Goal: Use online tool/utility: Utilize a website feature to perform a specific function

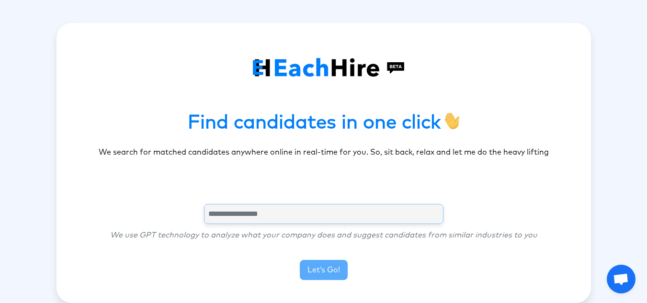
click at [273, 212] on input "text" at bounding box center [323, 214] width 239 height 20
type input "**********"
click at [326, 270] on button "Let’s Go!" at bounding box center [324, 270] width 48 height 20
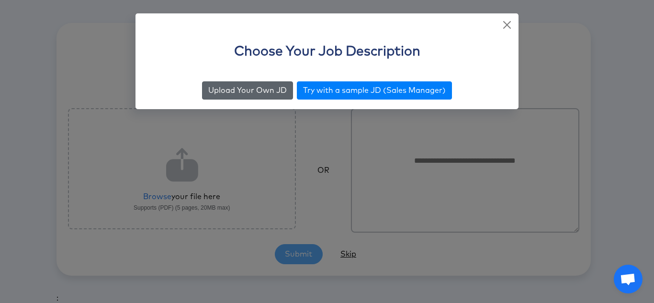
drag, startPoint x: 261, startPoint y: 103, endPoint x: 254, endPoint y: 95, distance: 10.9
click at [254, 95] on div "Upload Your Own JD Try with a sample JD (Sales Manager)" at bounding box center [326, 90] width 383 height 37
click at [254, 95] on button "Upload Your Own JD" at bounding box center [247, 90] width 91 height 18
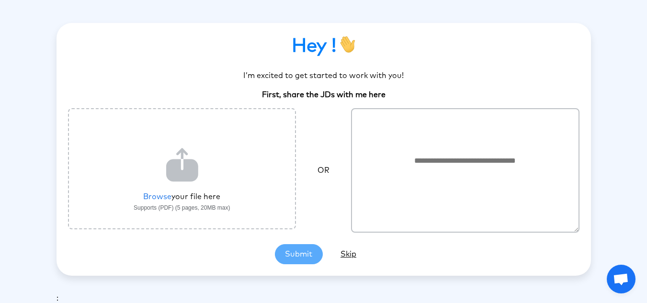
click at [156, 201] on label "File upload" at bounding box center [182, 168] width 228 height 121
click at [0, 0] on input "File upload" at bounding box center [0, 0] width 0 height 0
click at [152, 198] on label "File upload" at bounding box center [182, 168] width 228 height 121
click at [0, 0] on input "File upload" at bounding box center [0, 0] width 0 height 0
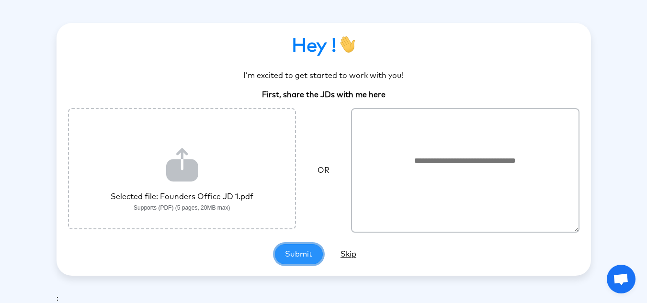
click at [299, 257] on button "Submit" at bounding box center [299, 254] width 48 height 20
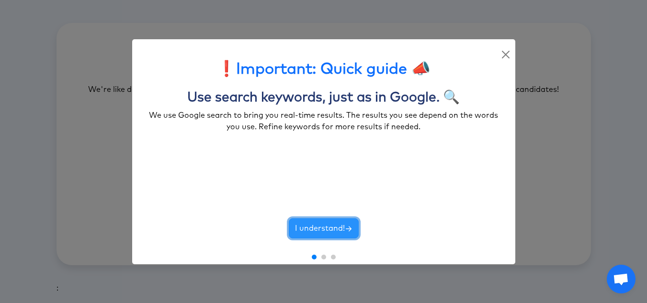
click at [313, 228] on button "I understand!" at bounding box center [324, 228] width 70 height 20
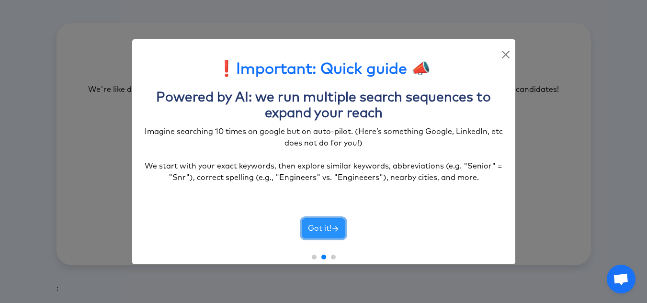
click at [313, 228] on button "Got it!" at bounding box center [324, 228] width 44 height 20
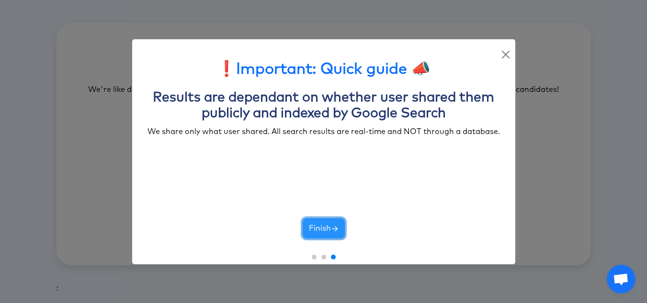
click at [313, 228] on button "Finish" at bounding box center [324, 228] width 42 height 20
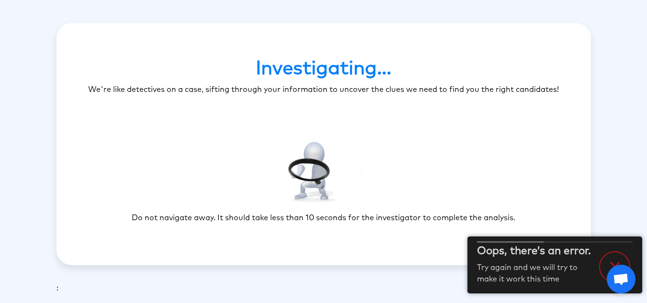
click at [617, 256] on div at bounding box center [614, 266] width 31 height 31
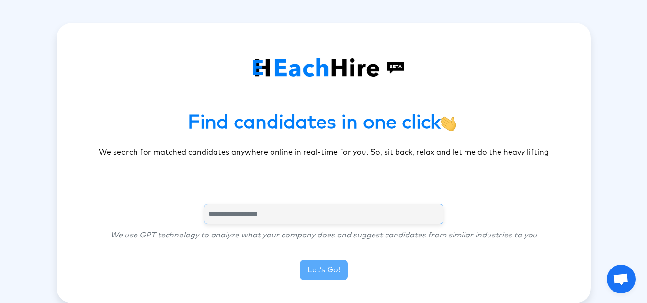
click at [295, 212] on input "text" at bounding box center [323, 214] width 239 height 20
type input "**********"
drag, startPoint x: 318, startPoint y: 259, endPoint x: 327, endPoint y: 269, distance: 12.9
click at [327, 269] on section "**********" at bounding box center [324, 162] width 450 height 257
click at [327, 269] on button "Let’s Go!" at bounding box center [324, 270] width 48 height 20
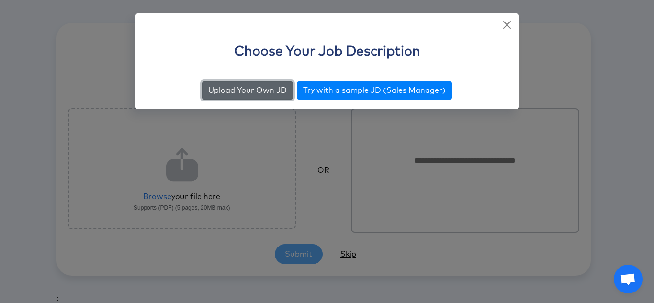
click at [267, 94] on button "Upload Your Own JD" at bounding box center [247, 90] width 91 height 18
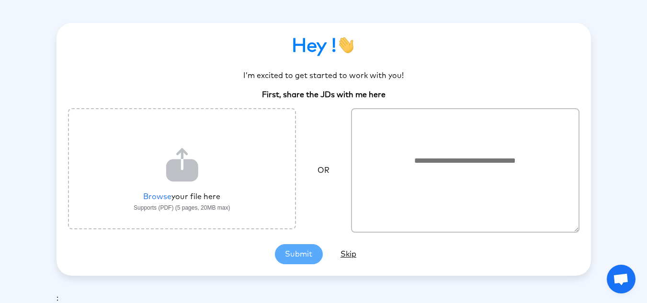
click at [161, 191] on label "File upload" at bounding box center [182, 168] width 228 height 121
click at [0, 0] on input "File upload" at bounding box center [0, 0] width 0 height 0
click at [295, 249] on section "Hey ! I’m excited to get started to work with you! First, share the JDs with me…" at bounding box center [323, 149] width 511 height 253
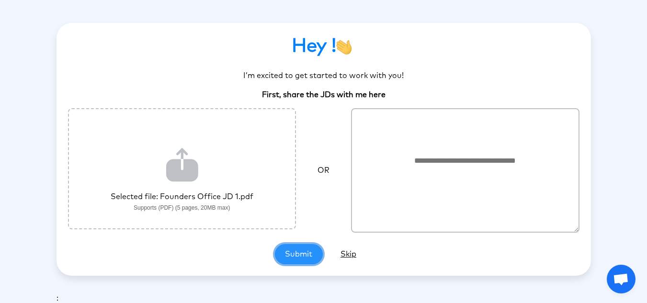
click at [295, 249] on button "Submit" at bounding box center [299, 254] width 48 height 20
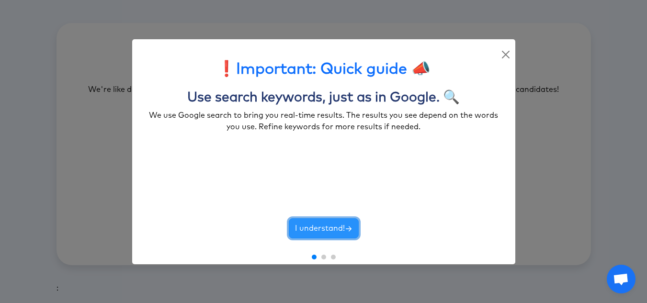
click at [316, 234] on button "I understand!" at bounding box center [324, 228] width 70 height 20
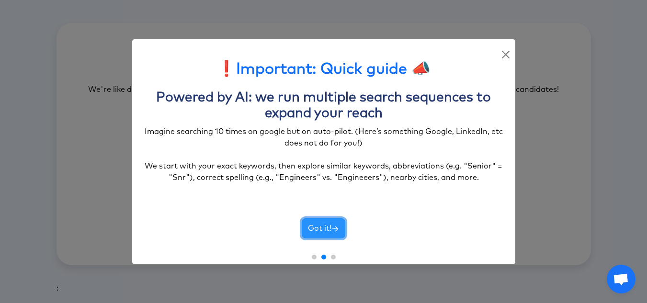
click at [316, 234] on button "Got it!" at bounding box center [324, 228] width 44 height 20
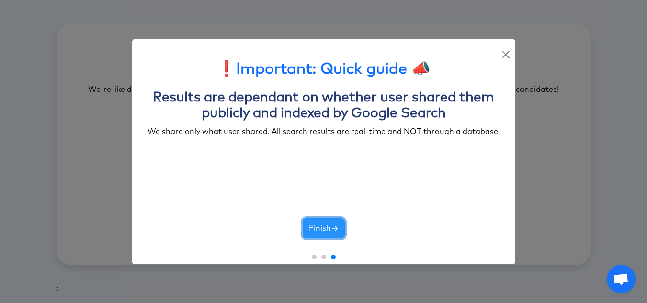
click at [316, 234] on button "Finish" at bounding box center [324, 228] width 42 height 20
